Goal: Information Seeking & Learning: Learn about a topic

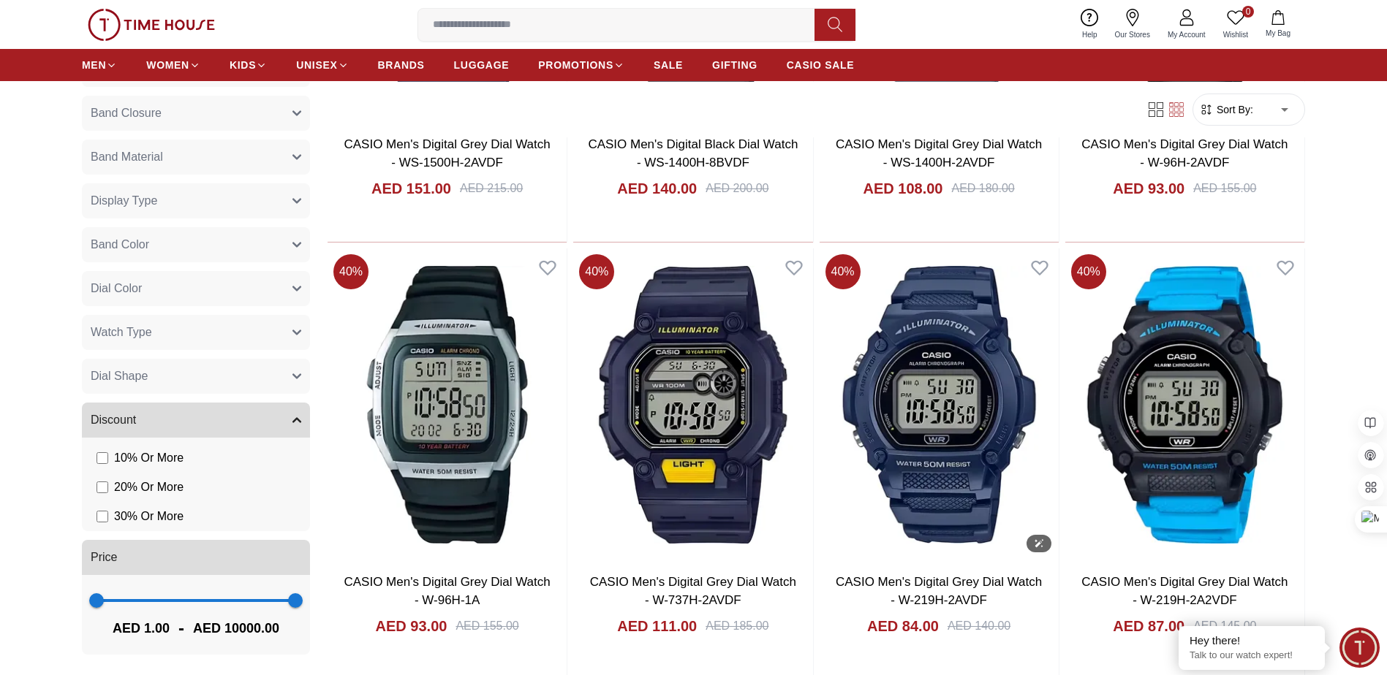
scroll to position [6321, 0]
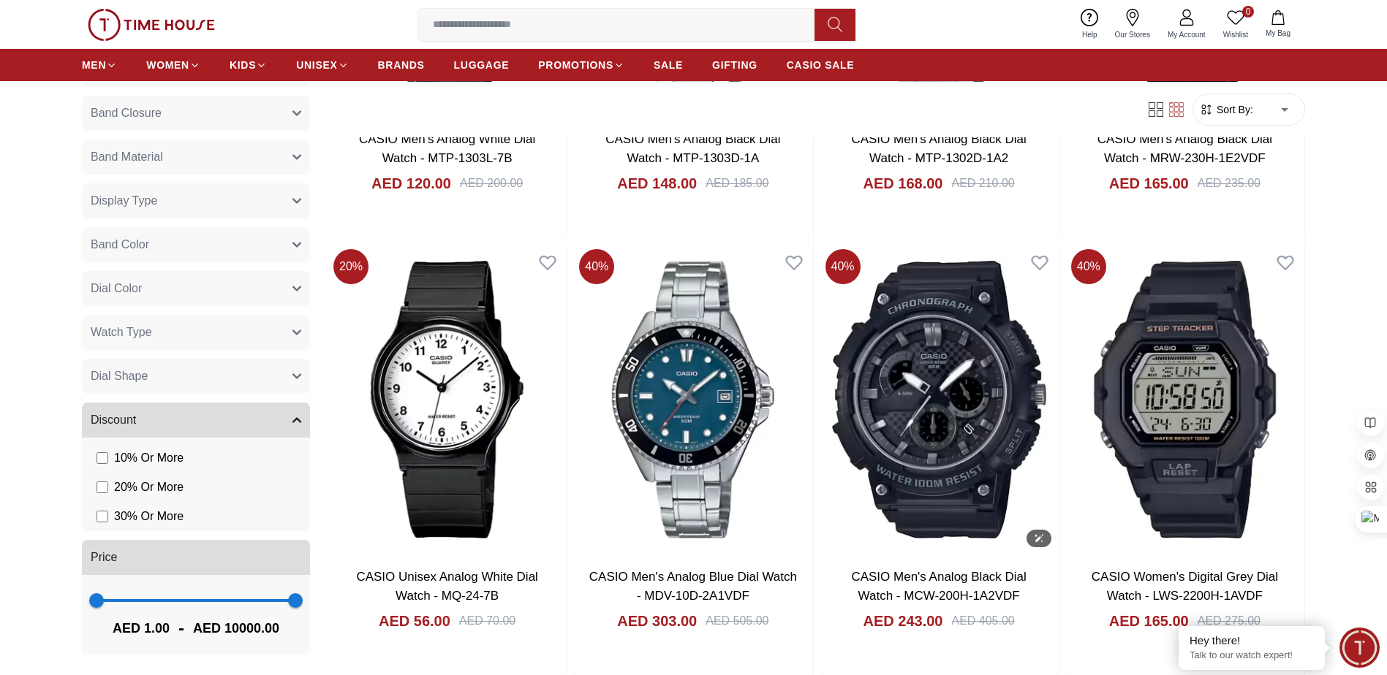
scroll to position [11579, 0]
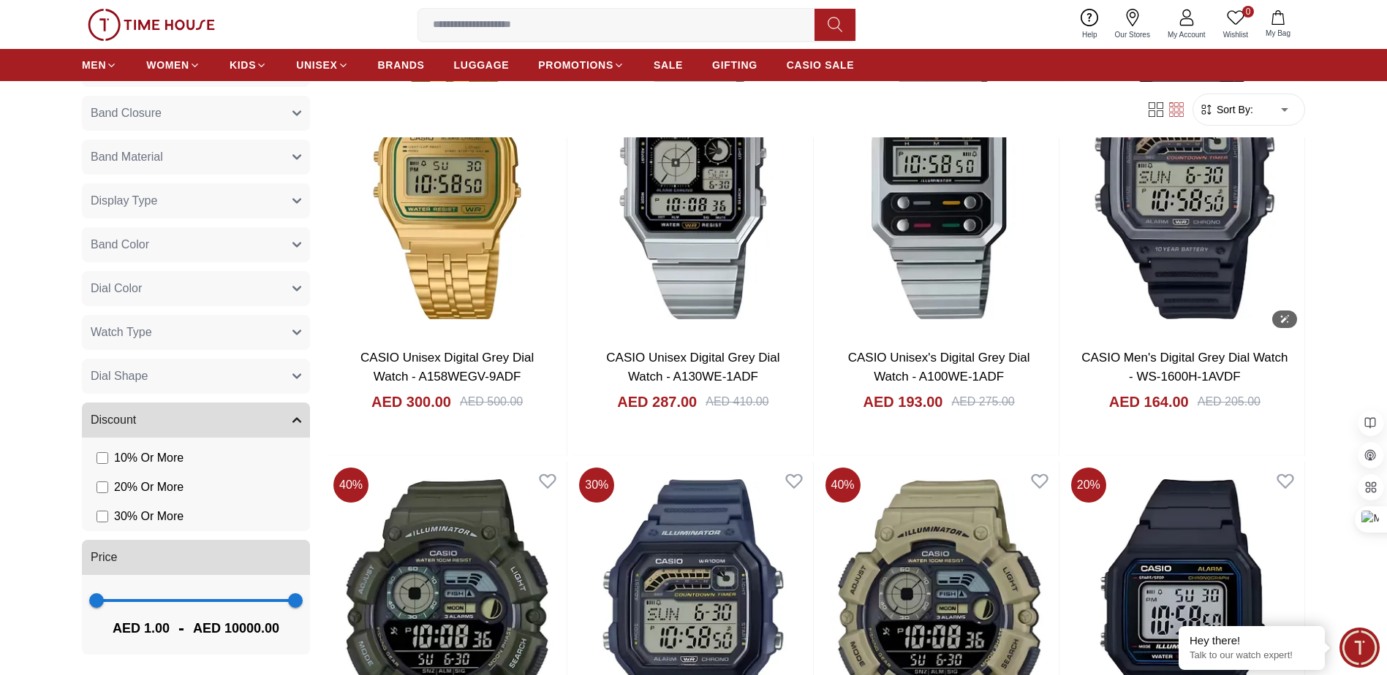
scroll to position [14863, 0]
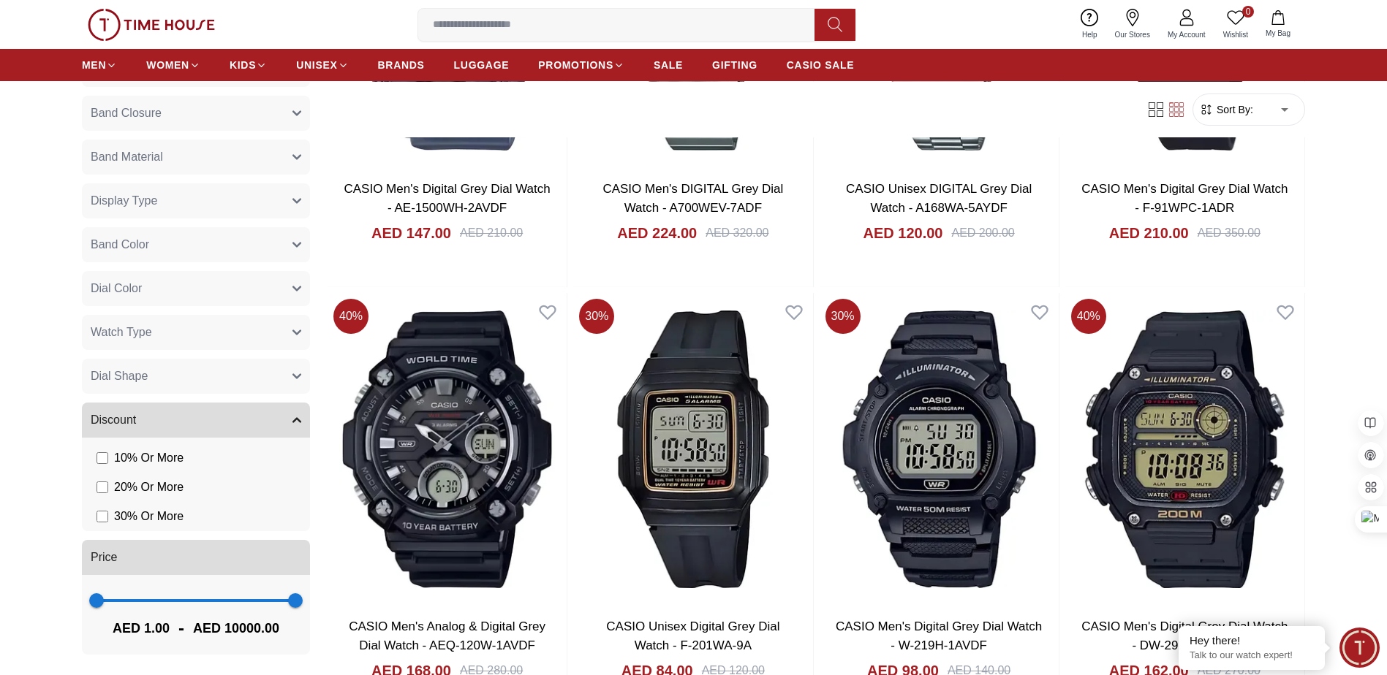
scroll to position [19409, 0]
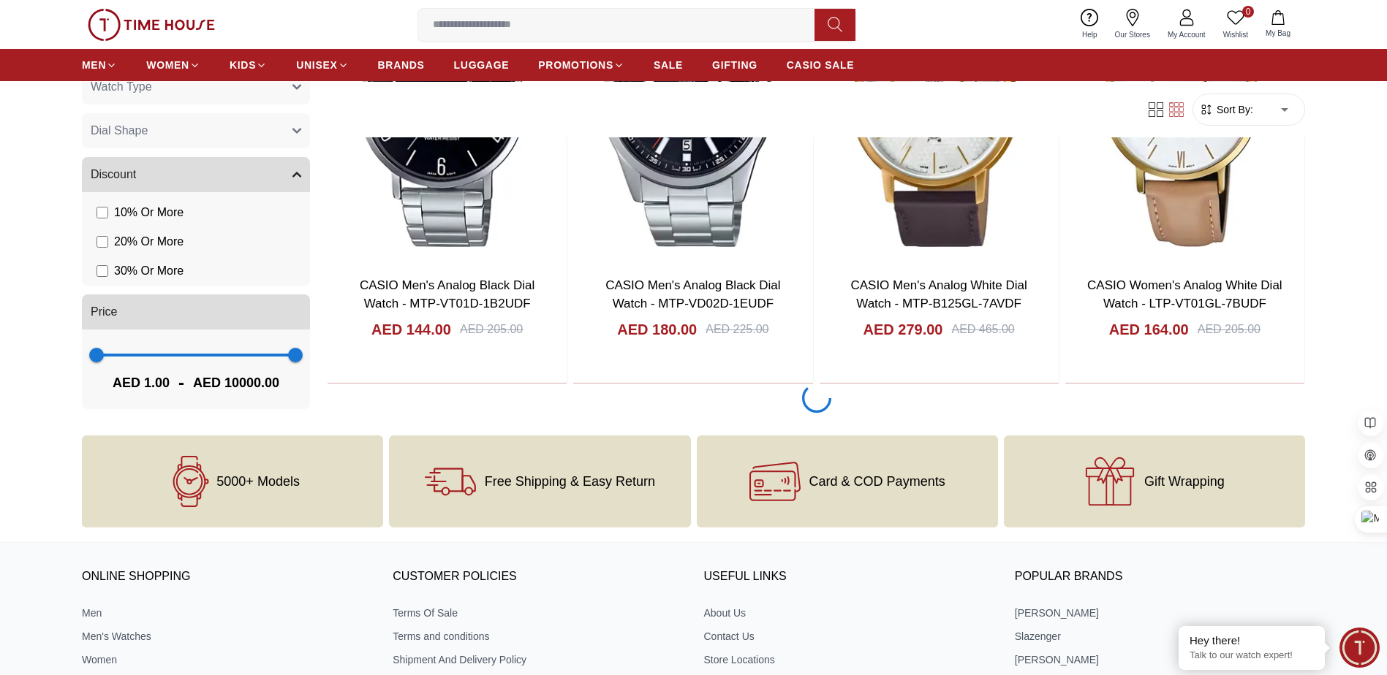
scroll to position [20286, 0]
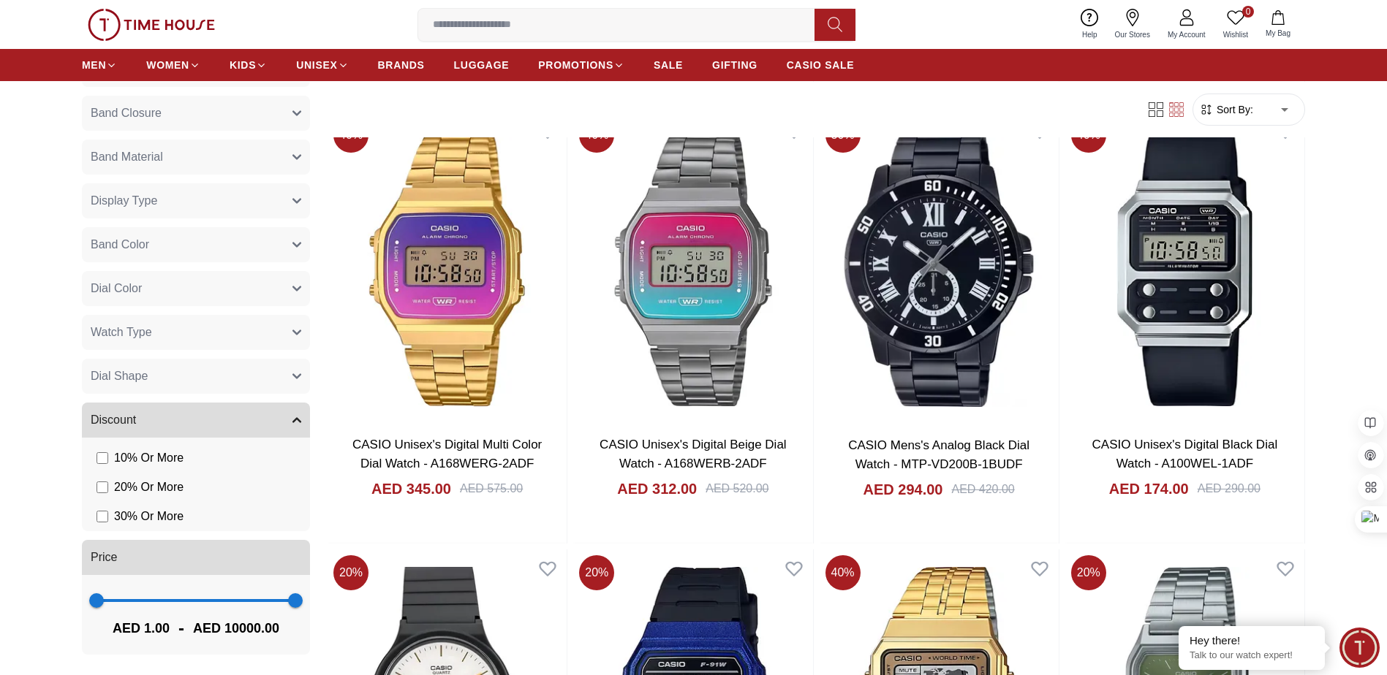
scroll to position [21782, 0]
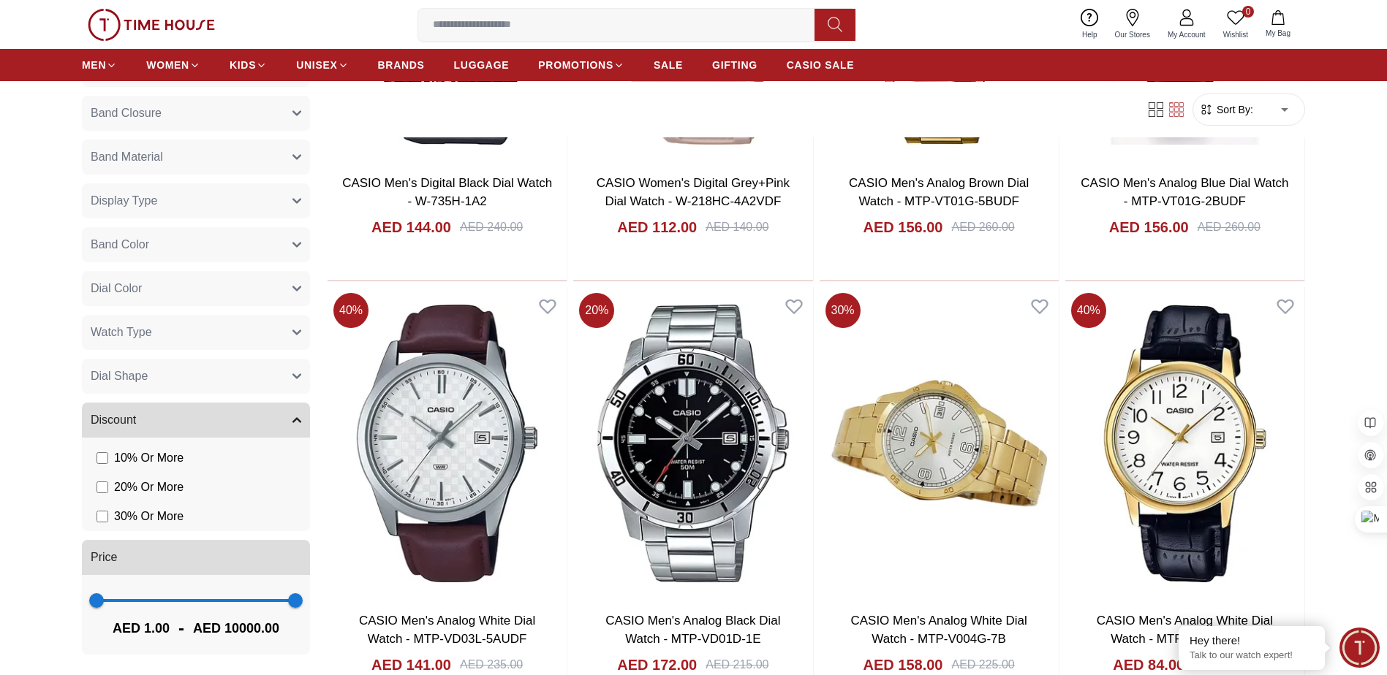
scroll to position [24568, 0]
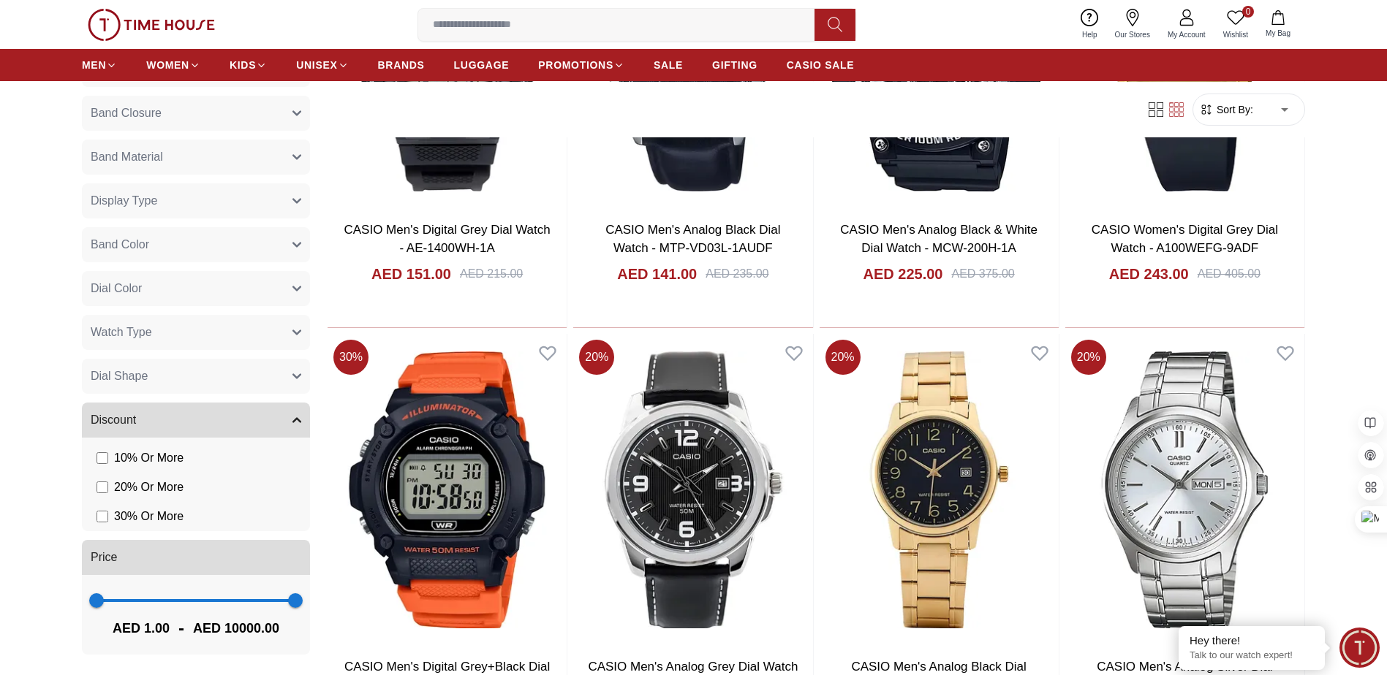
scroll to position [28639, 0]
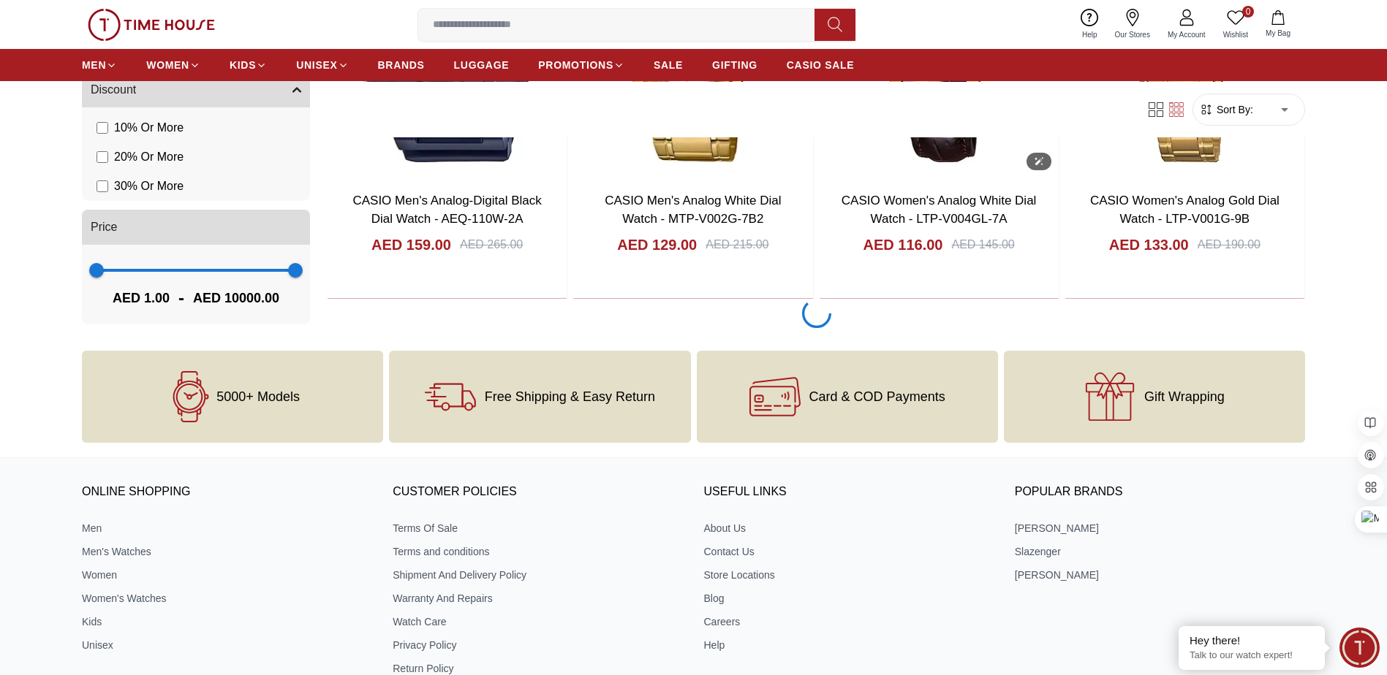
scroll to position [31219, 0]
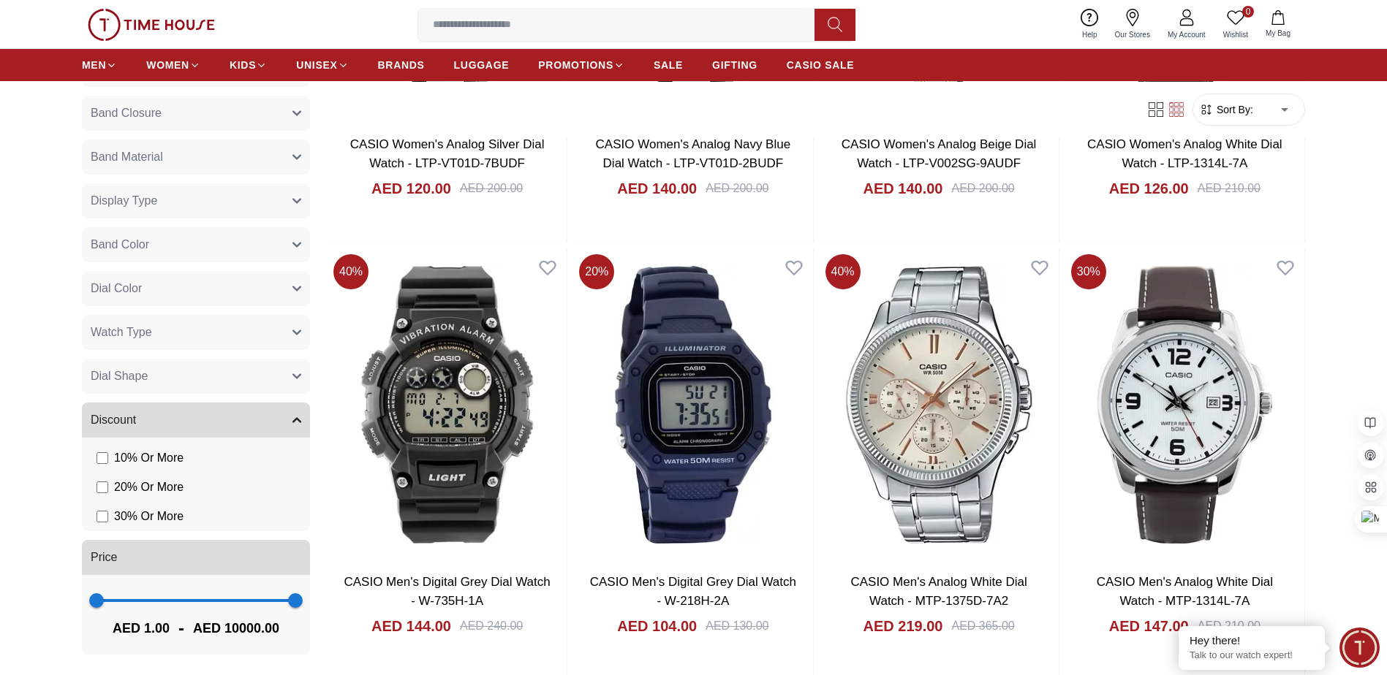
scroll to position [33054, 0]
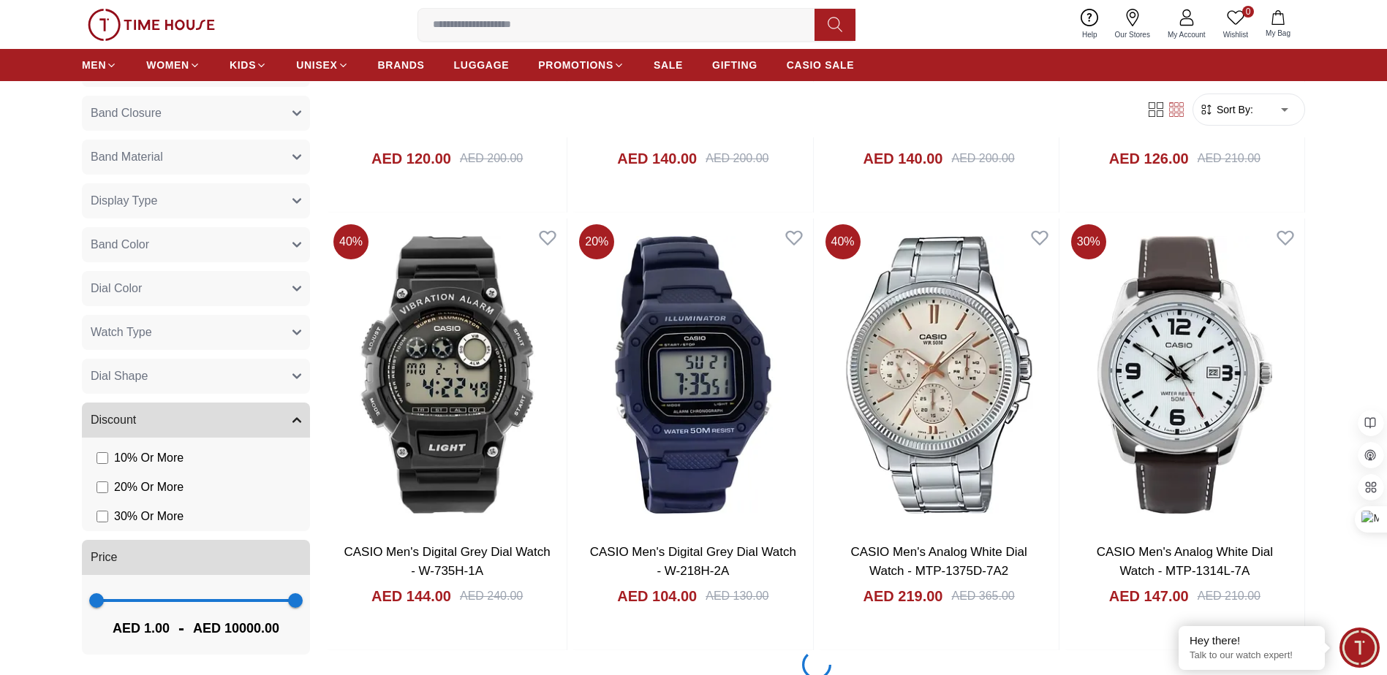
scroll to position [33556, 0]
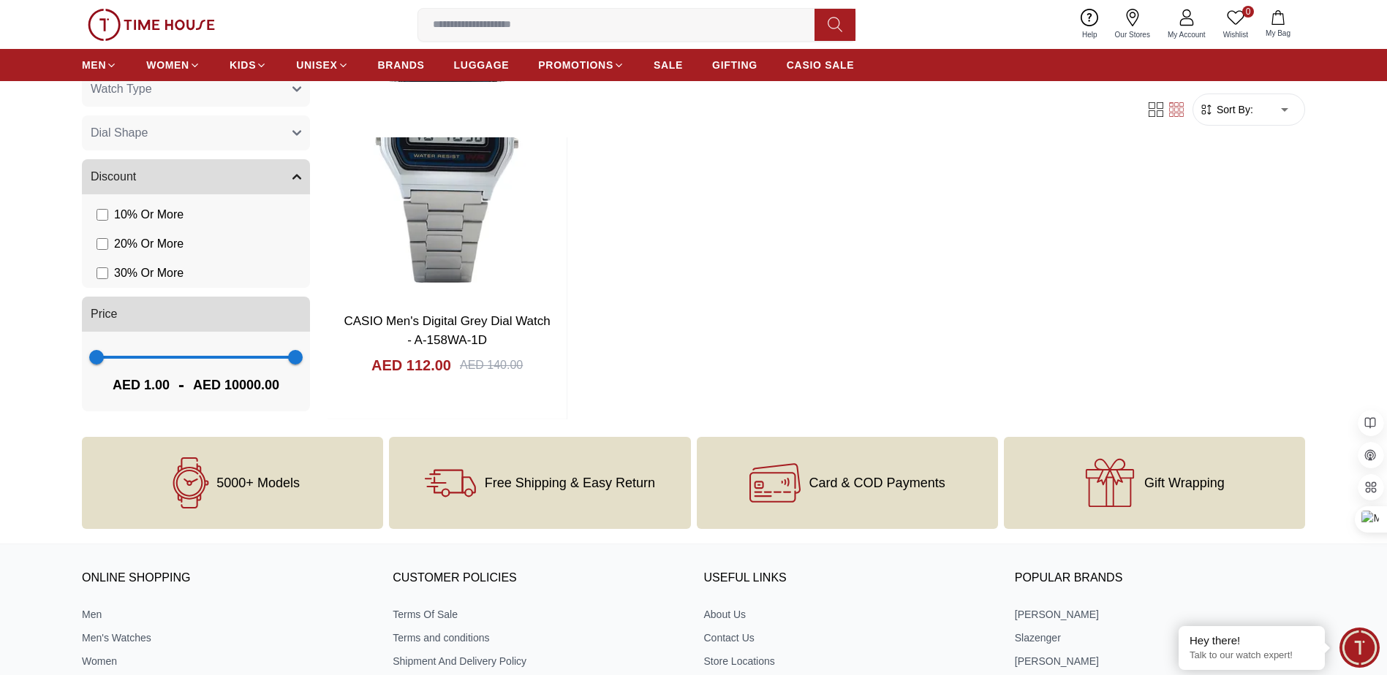
scroll to position [36788, 0]
click at [572, 25] on input at bounding box center [622, 24] width 408 height 29
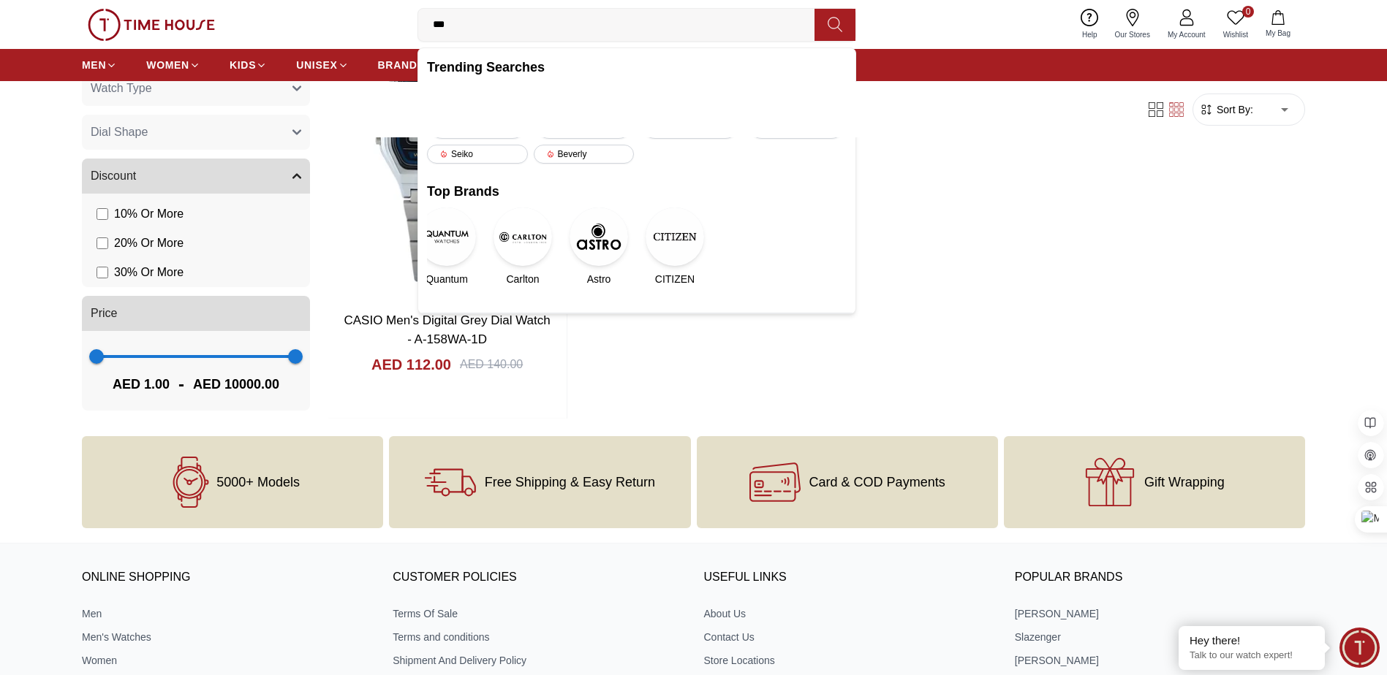
type input "****"
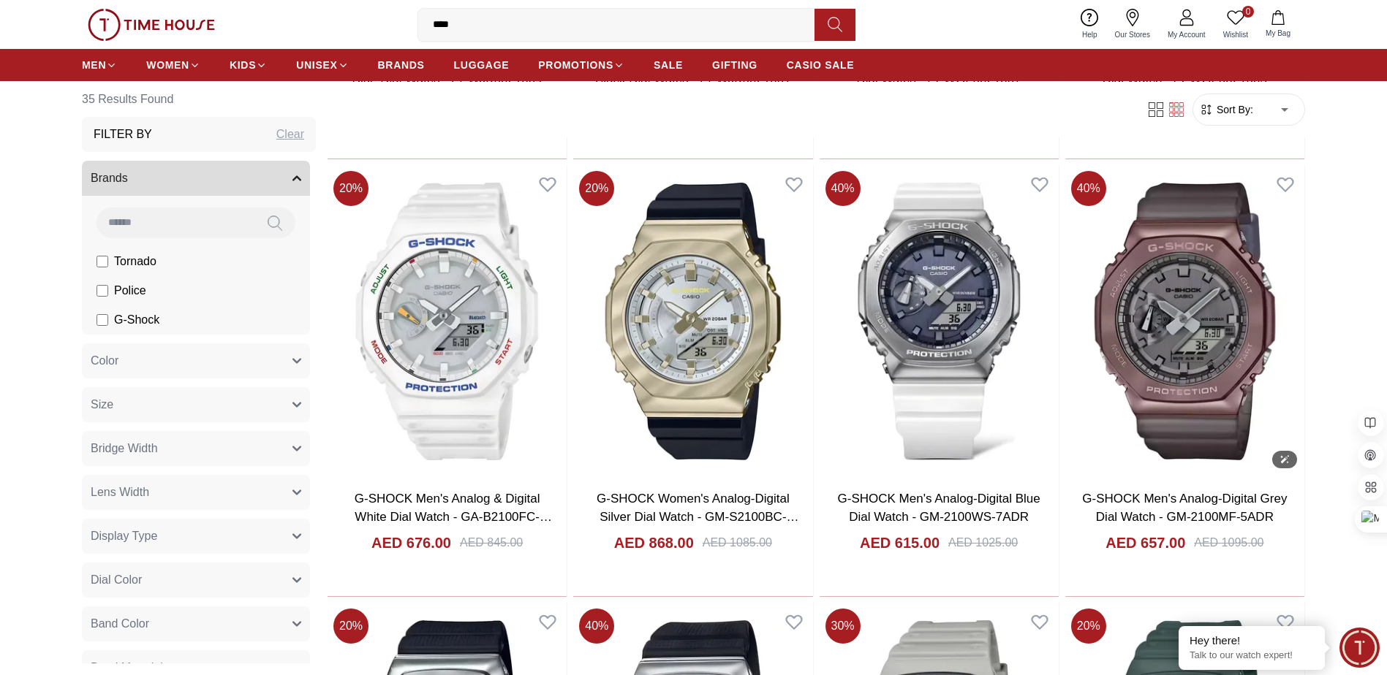
scroll to position [1386, 0]
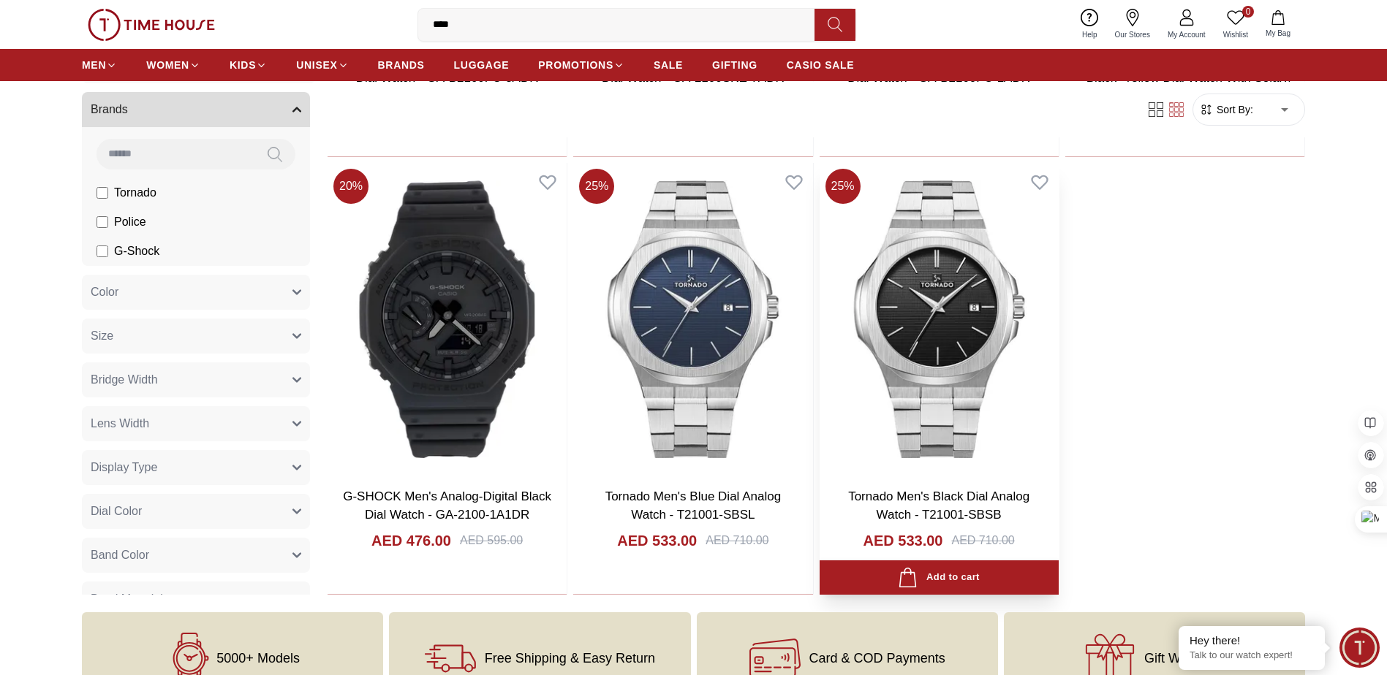
scroll to position [3577, 0]
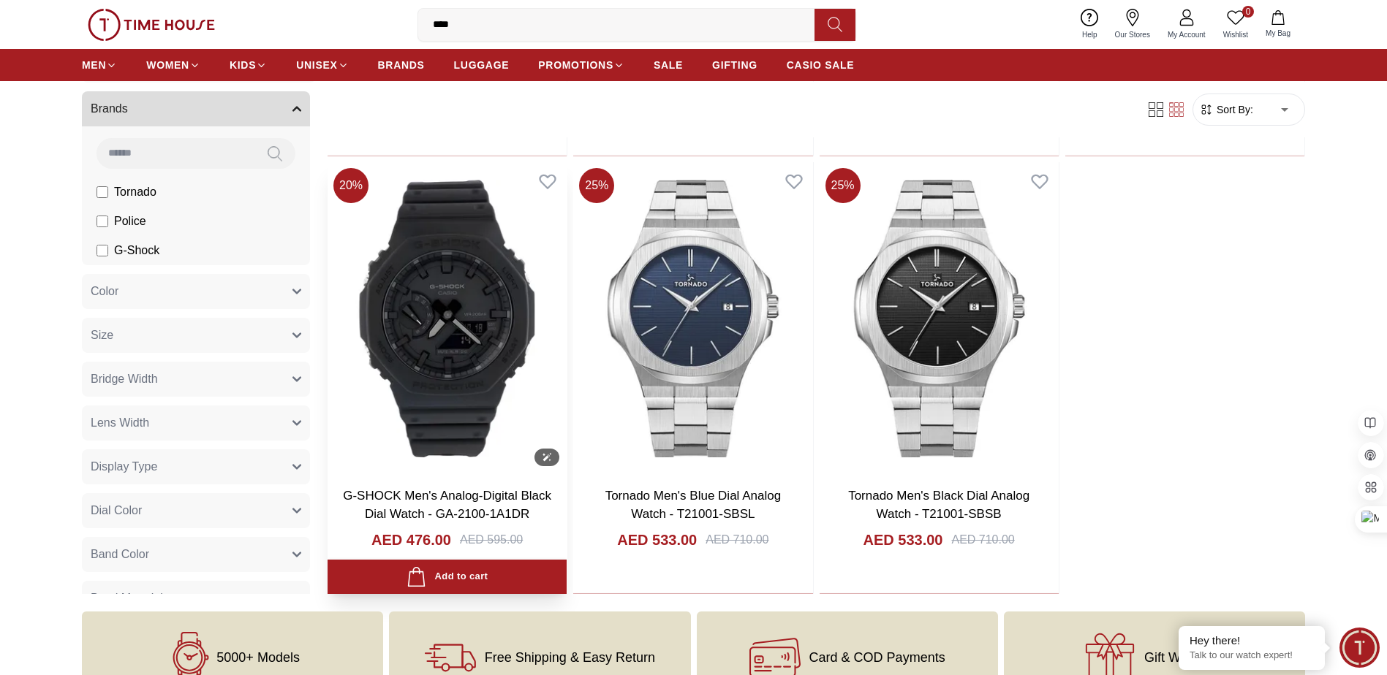
click at [453, 275] on img at bounding box center [446, 318] width 239 height 313
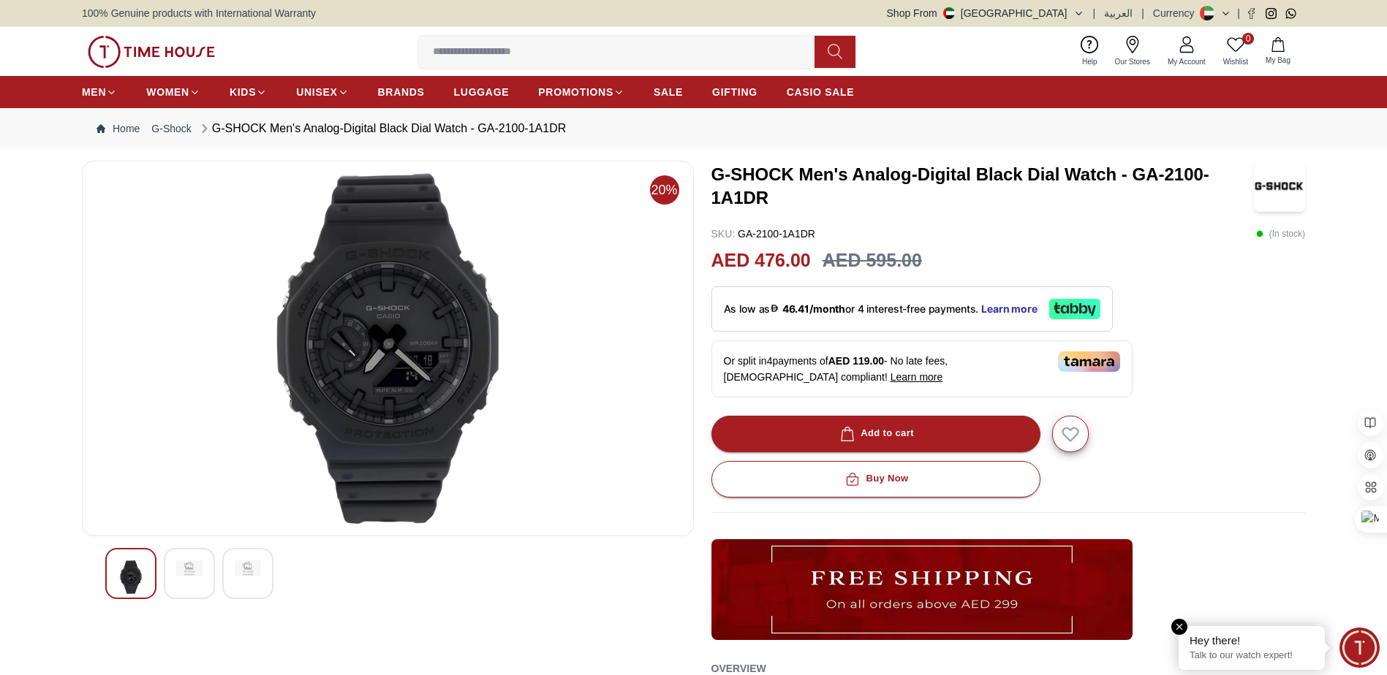
click at [1235, 640] on div "Hey there!" at bounding box center [1251, 641] width 124 height 15
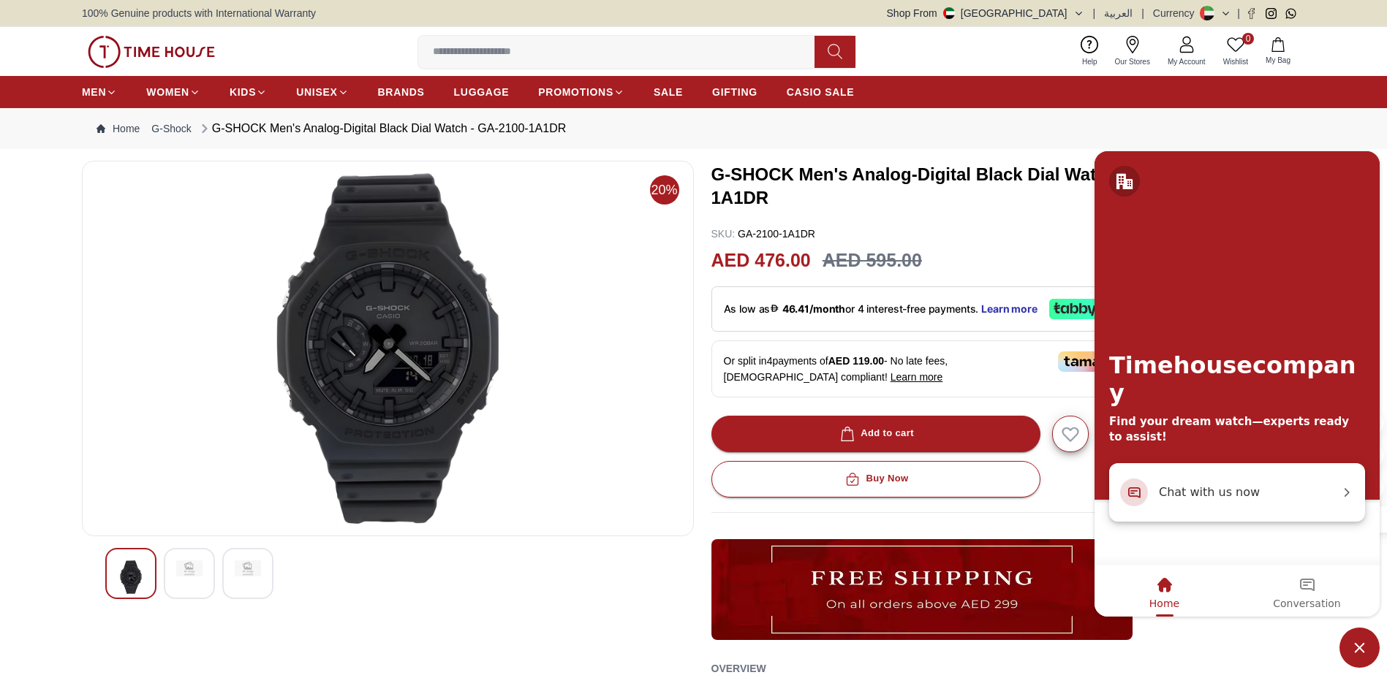
click at [1220, 485] on span "Chat with us now" at bounding box center [1249, 492] width 181 height 19
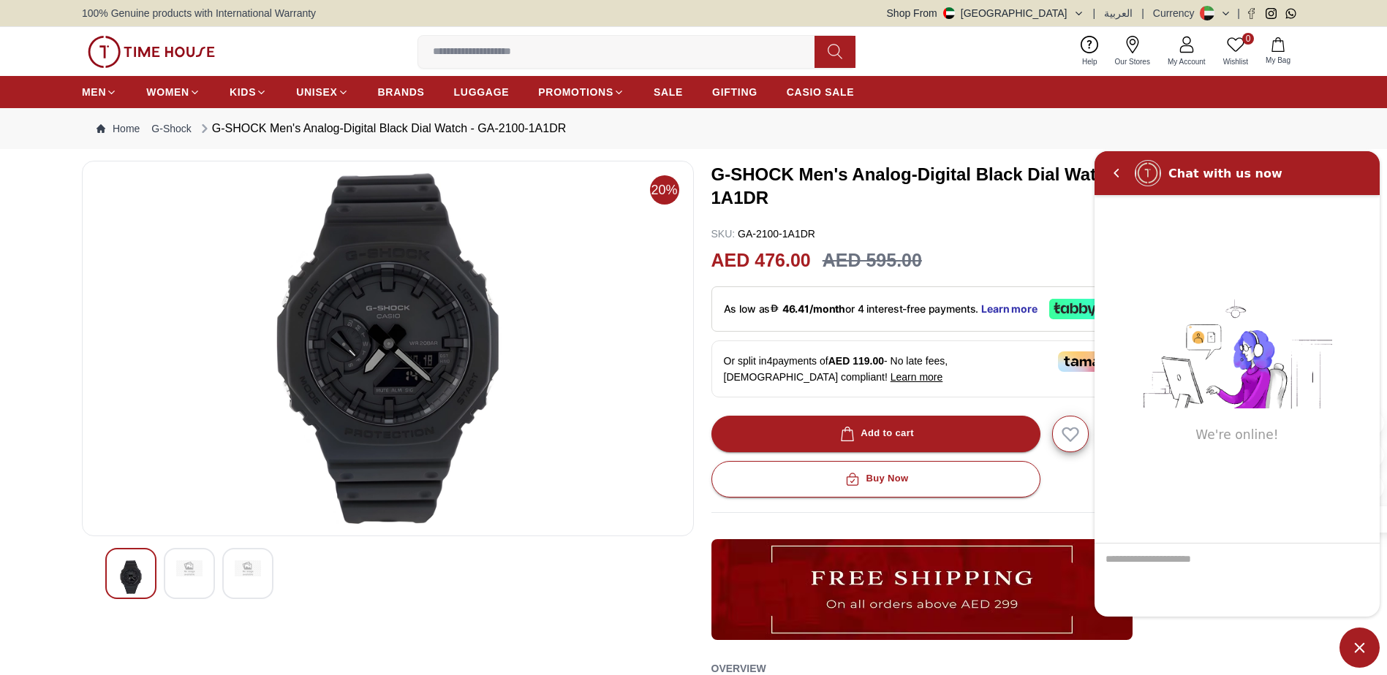
click at [1167, 566] on textarea "We are here to help you" at bounding box center [1236, 580] width 285 height 73
type textarea "**********"
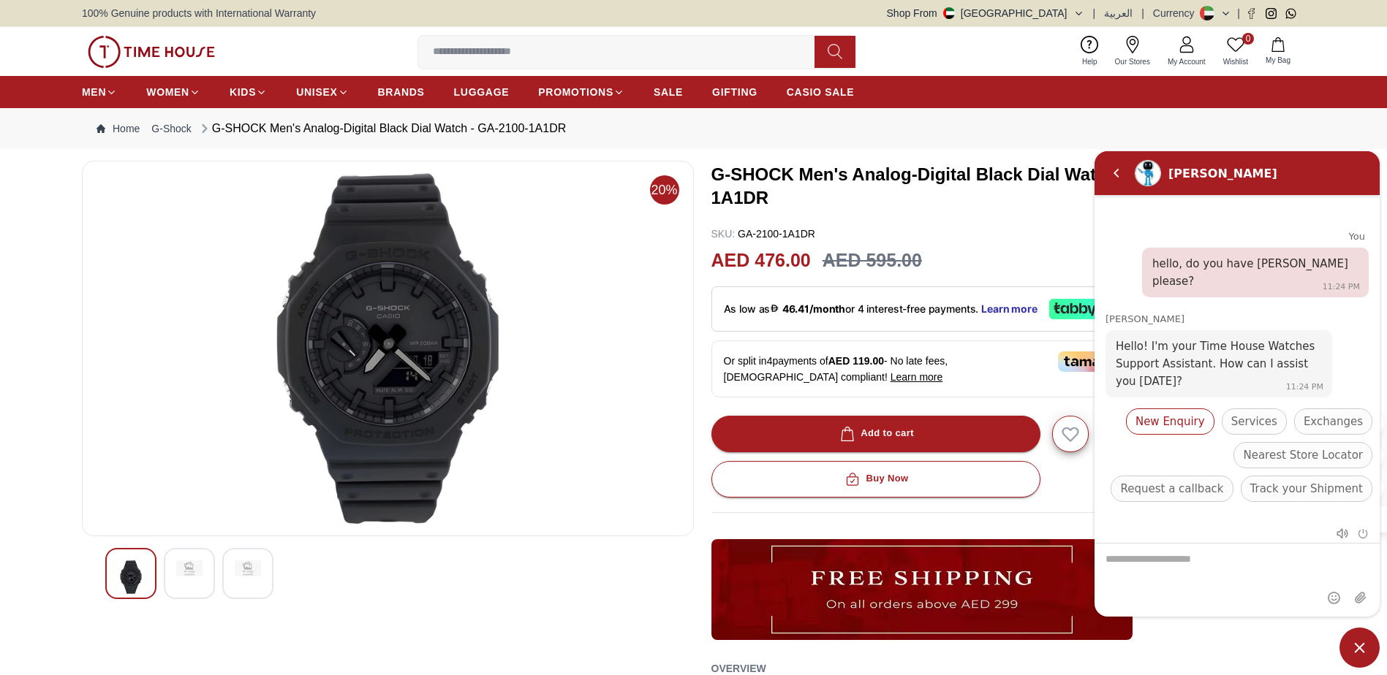
click at [1196, 423] on span "New Enquiry" at bounding box center [1169, 422] width 69 height 18
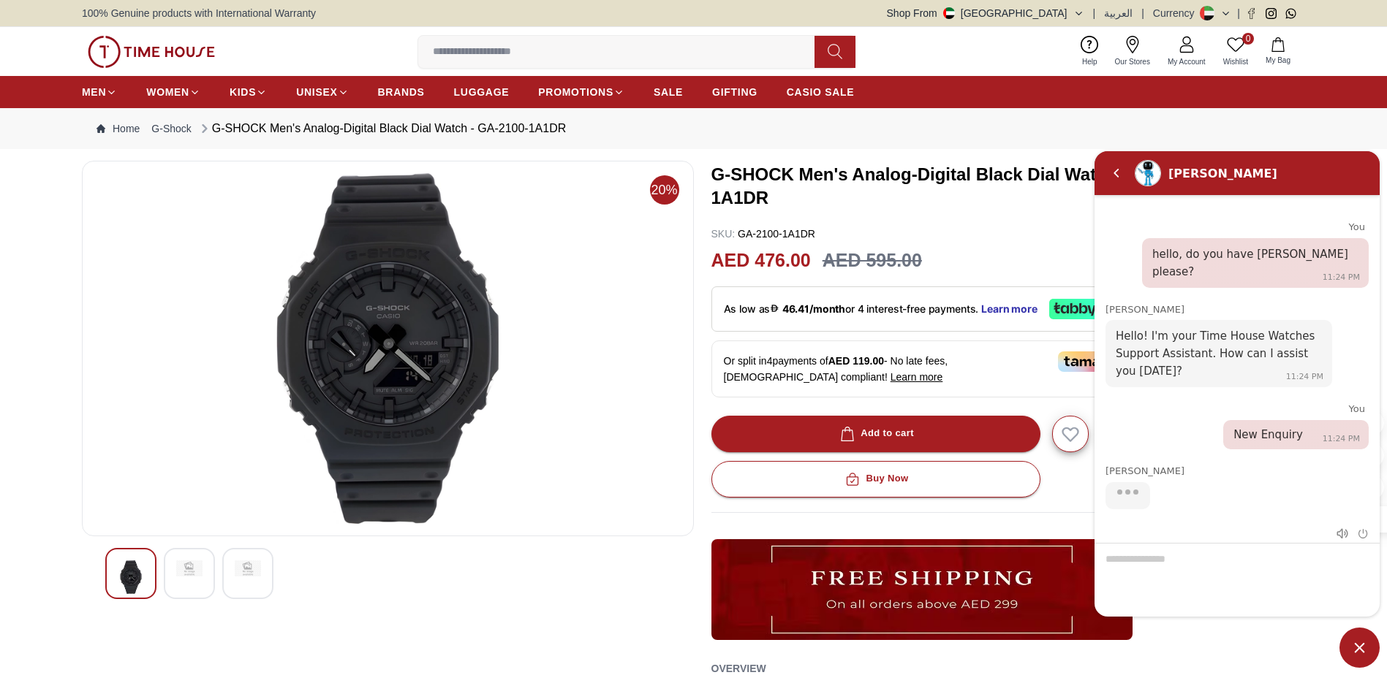
click at [1151, 564] on div at bounding box center [1236, 580] width 285 height 74
